Goal: Find specific page/section: Find specific page/section

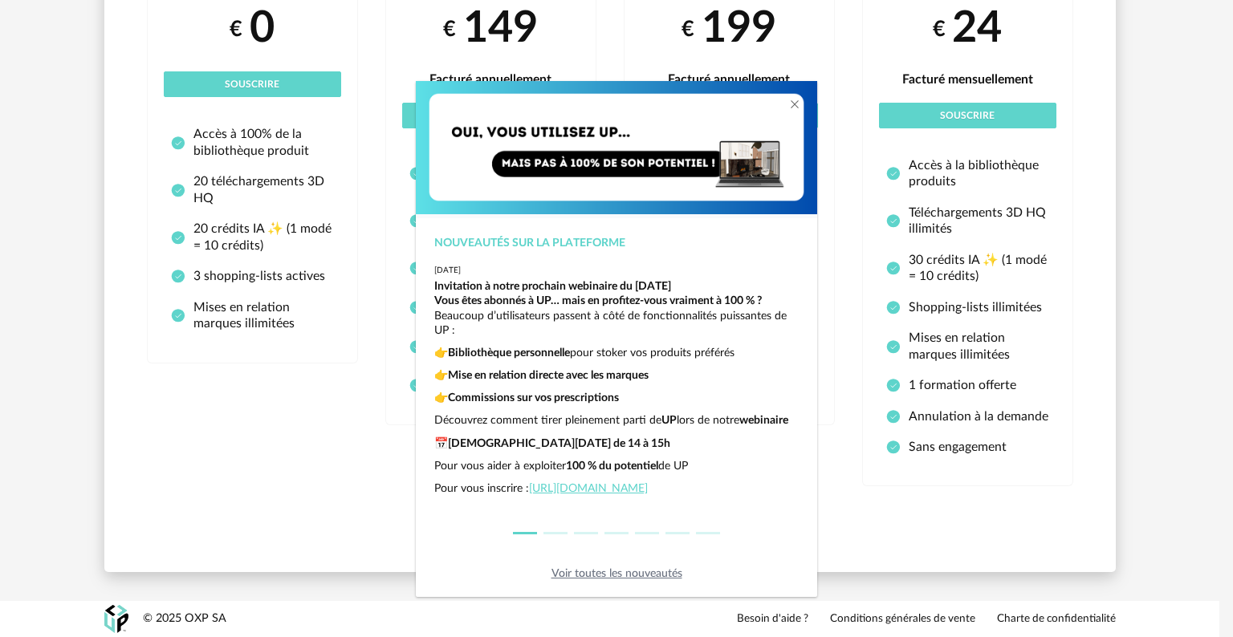
scroll to position [39, 0]
click at [269, 340] on div "Nouveautés sur la plateforme [DATE] Invitation à notre prochain webinaire du [D…" at bounding box center [616, 318] width 1233 height 637
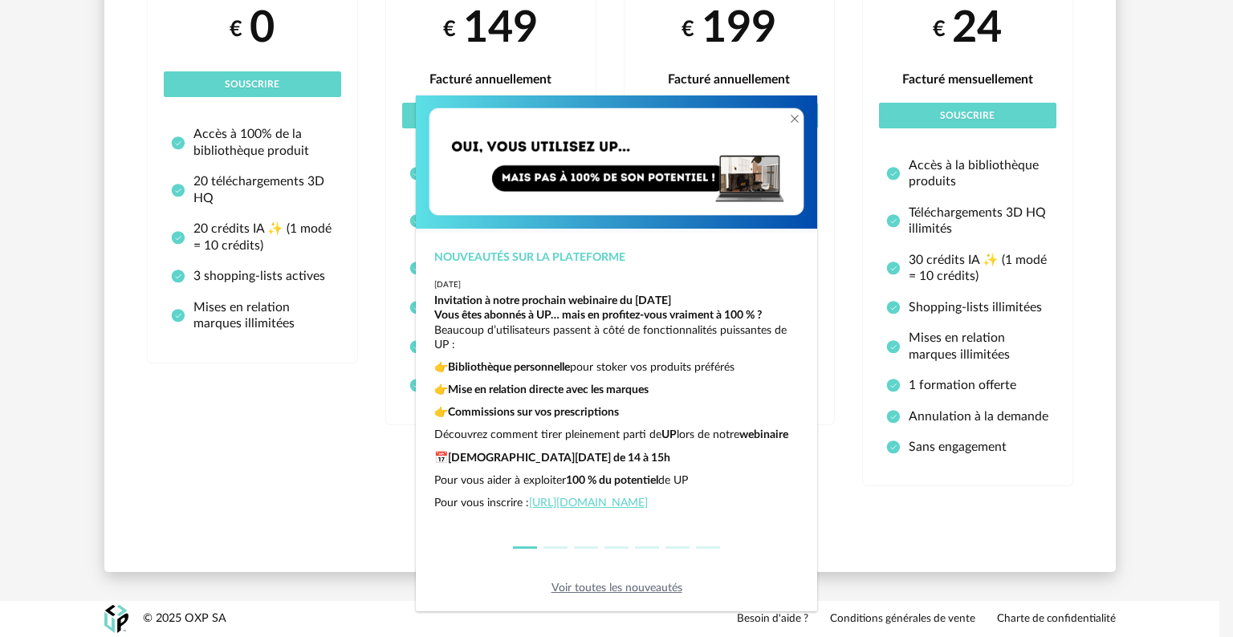
click at [268, 83] on div "Nouveautés sur la plateforme [DATE] Invitation à notre prochain webinaire du [D…" at bounding box center [616, 318] width 1233 height 637
click at [205, 408] on div "Nouveautés sur la plateforme [DATE] Invitation à notre prochain webinaire du [D…" at bounding box center [616, 318] width 1233 height 637
drag, startPoint x: 1157, startPoint y: 135, endPoint x: 1137, endPoint y: 131, distance: 20.5
click at [1157, 135] on div "Nouveautés sur la plateforme [DATE] Invitation à notre prochain webinaire du [D…" at bounding box center [616, 318] width 1233 height 637
click at [259, 83] on div "Nouveautés sur la plateforme [DATE] Invitation à notre prochain webinaire du [D…" at bounding box center [616, 318] width 1233 height 637
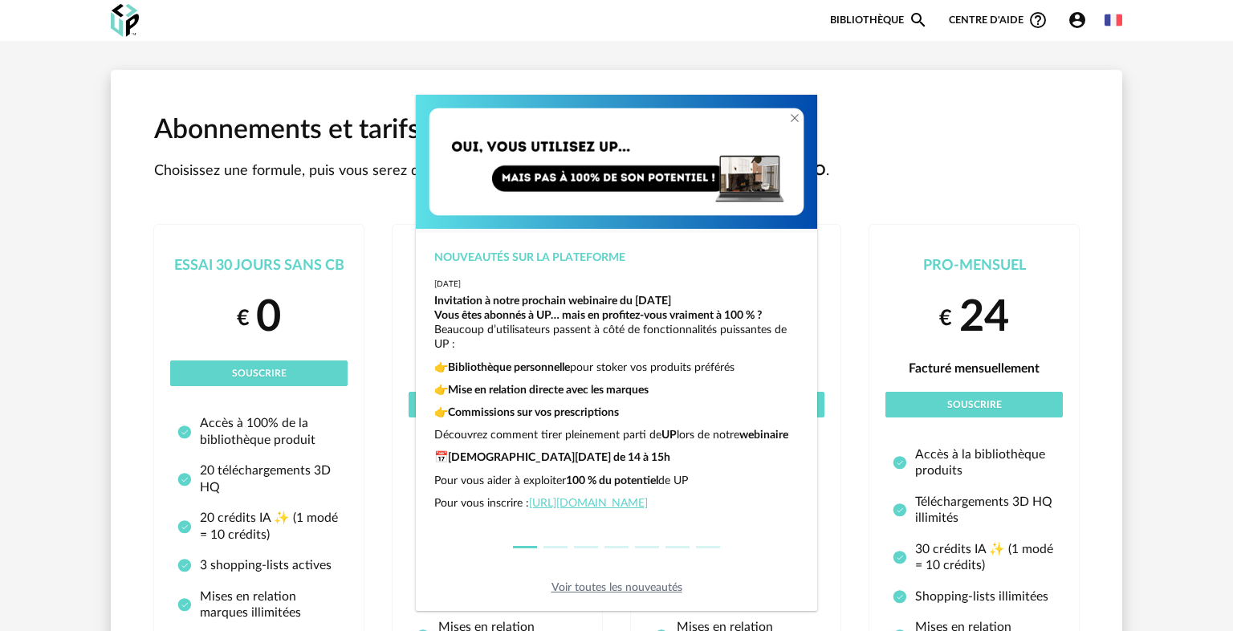
click at [1165, 244] on div "Nouveautés sur la plateforme [DATE] Invitation à notre prochain webinaire du [D…" at bounding box center [616, 315] width 1233 height 631
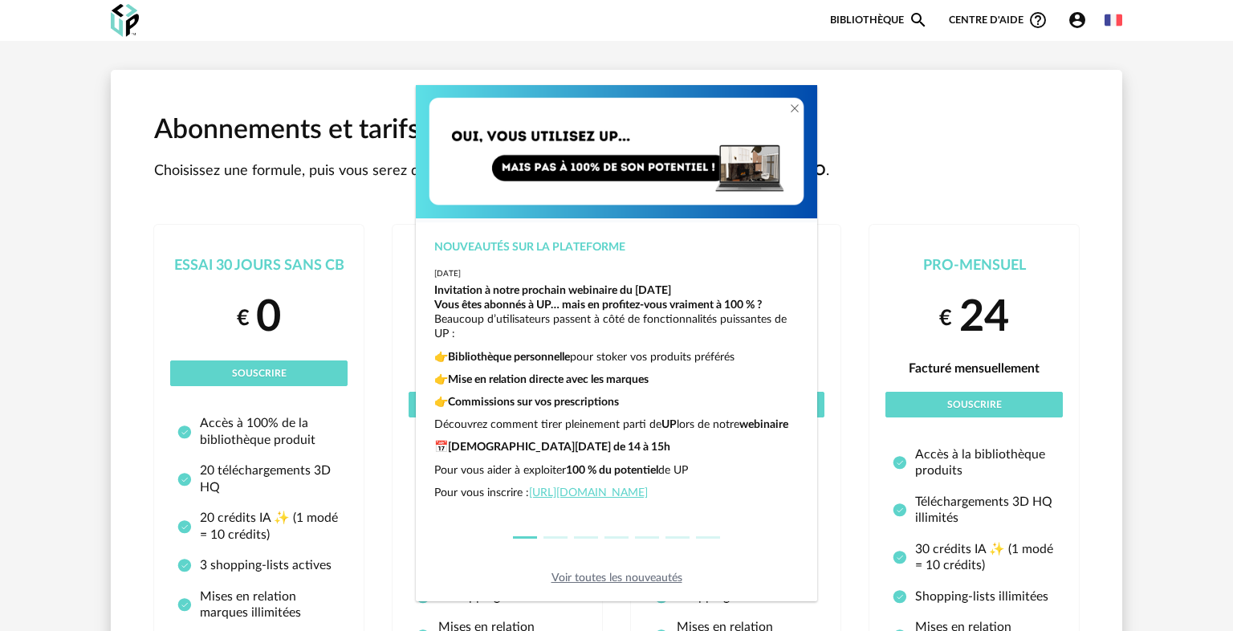
scroll to position [20, 0]
